Goal: Check status: Check status

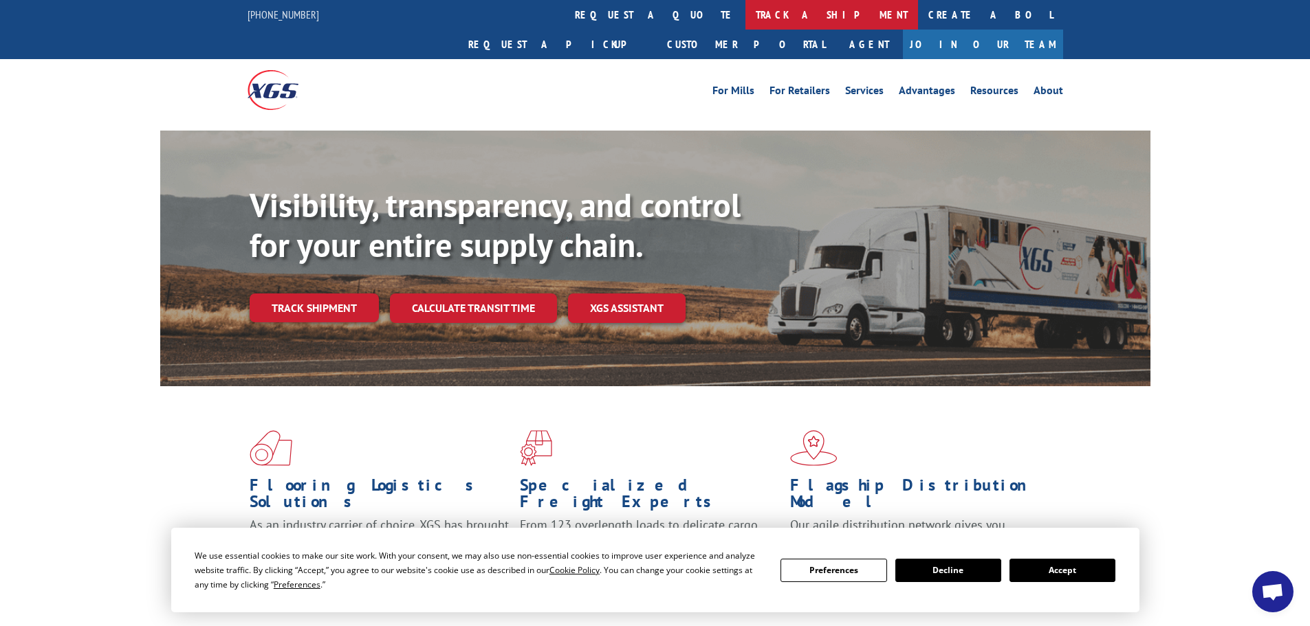
click at [745, 14] on link "track a shipment" at bounding box center [831, 15] width 173 height 30
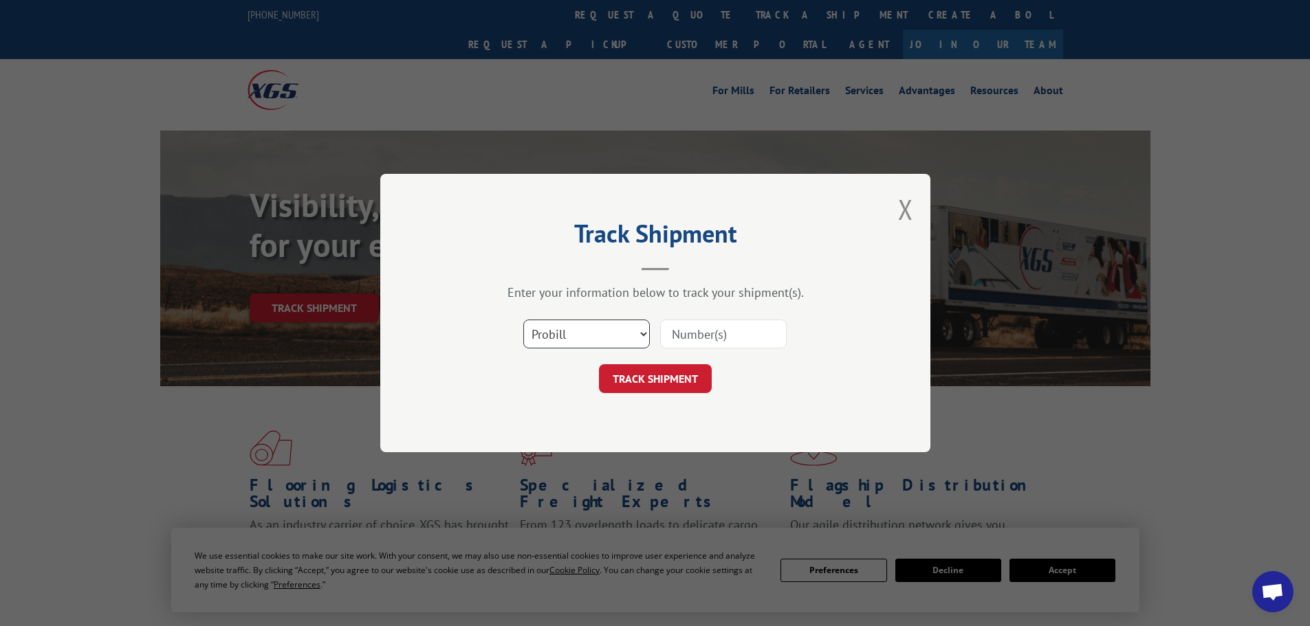
click at [560, 349] on select "Select category... Probill BOL PO" at bounding box center [586, 334] width 126 height 29
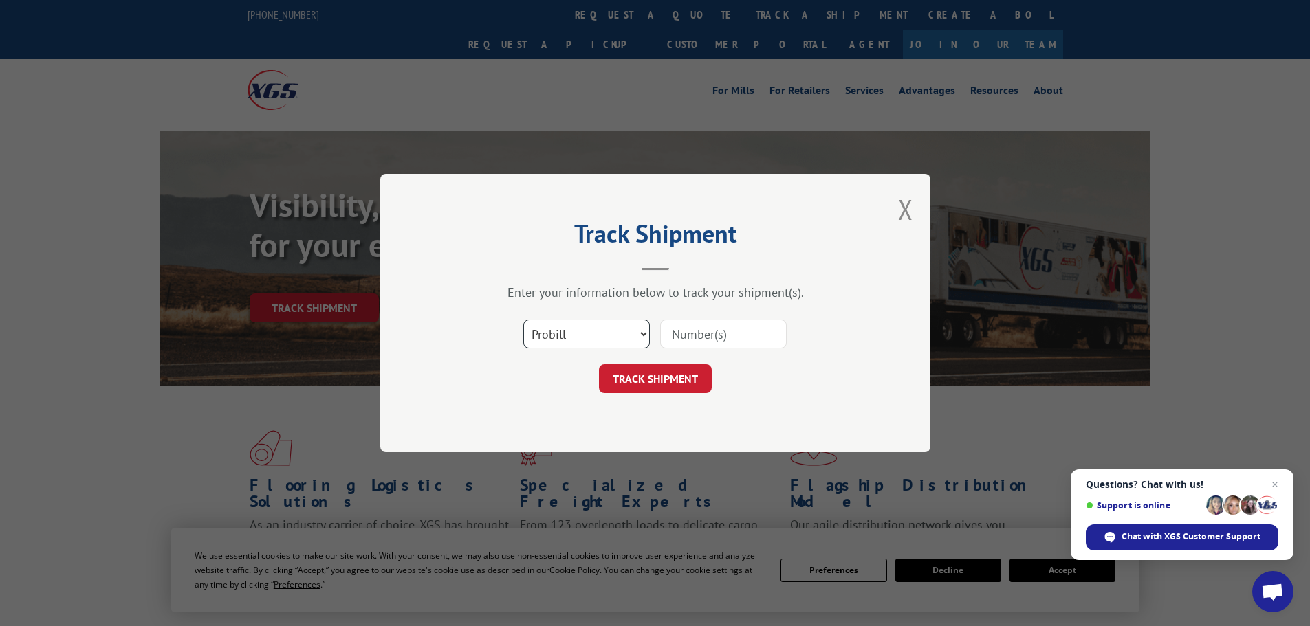
select select "bol"
click at [523, 320] on select "Select category... Probill BOL PO" at bounding box center [586, 334] width 126 height 29
click at [699, 332] on input at bounding box center [723, 334] width 126 height 29
paste input "6045841"
type input "6045841"
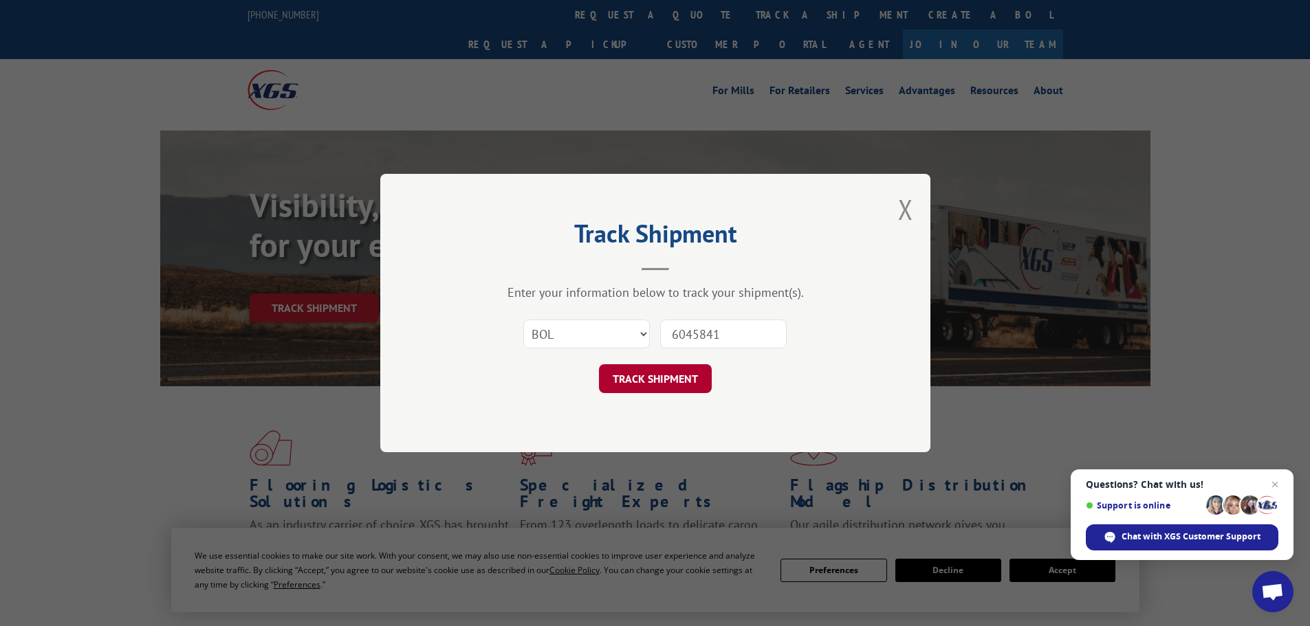
click at [654, 375] on button "TRACK SHIPMENT" at bounding box center [655, 378] width 113 height 29
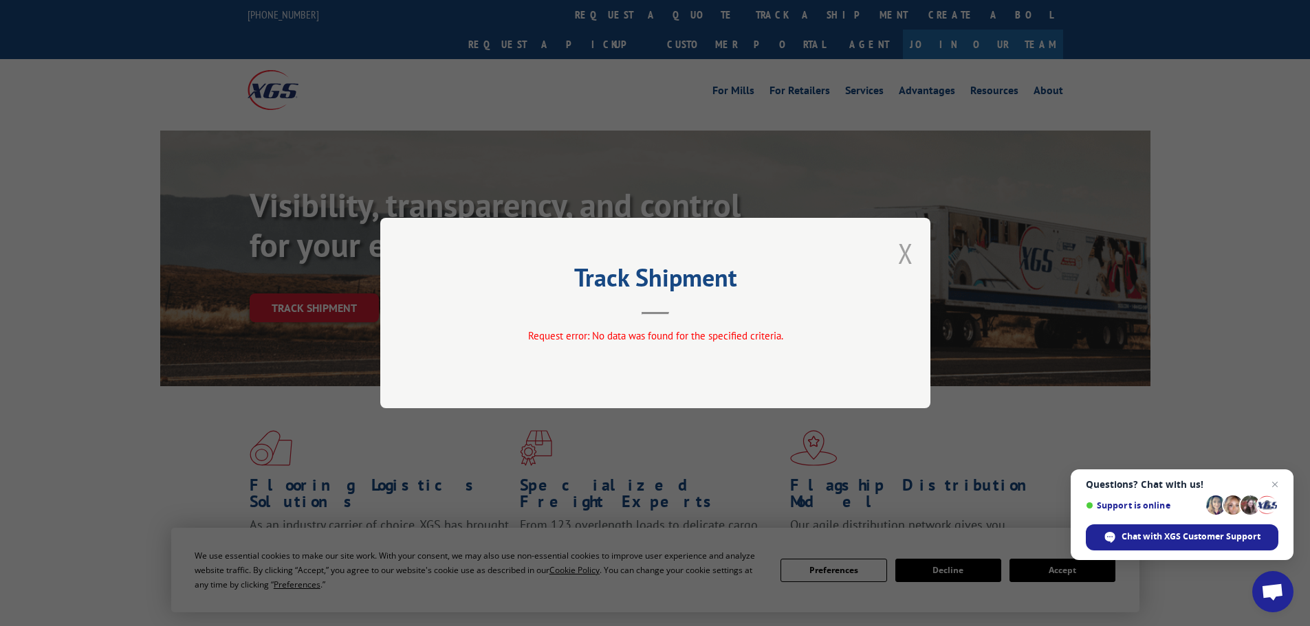
click at [912, 253] on button "Close modal" at bounding box center [905, 253] width 15 height 36
